Goal: Task Accomplishment & Management: Use online tool/utility

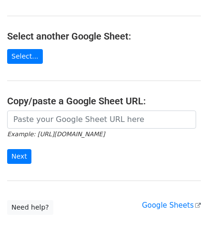
scroll to position [125, 0]
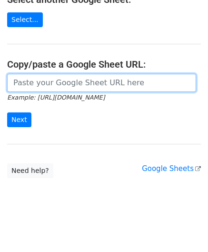
click at [49, 87] on input "url" at bounding box center [101, 83] width 189 height 18
paste input "[URL][DOMAIN_NAME]"
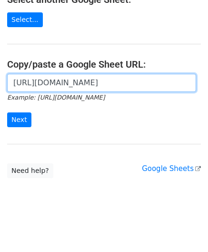
scroll to position [0, 206]
type input "[URL][DOMAIN_NAME]"
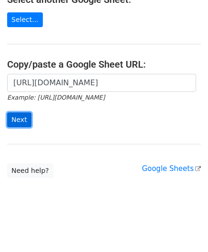
click at [19, 116] on input "Next" at bounding box center [19, 119] width 24 height 15
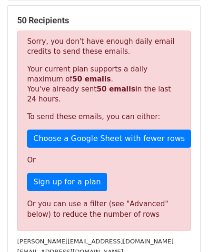
scroll to position [322, 0]
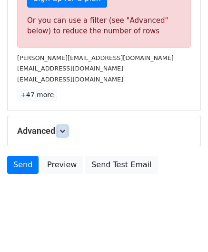
click at [65, 126] on link at bounding box center [62, 131] width 10 height 10
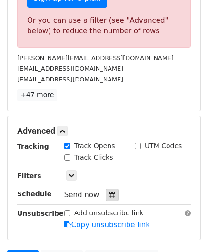
click at [109, 192] on icon at bounding box center [112, 195] width 6 height 7
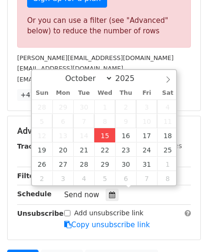
type input "2025-10-15 12:00"
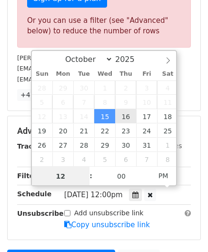
paste input "6"
type input "6"
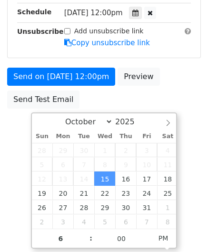
type input "2025-10-15 18:00"
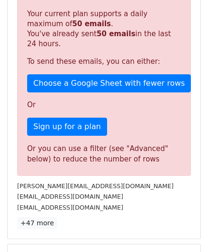
scroll to position [437, 0]
